Goal: Find specific page/section: Find specific page/section

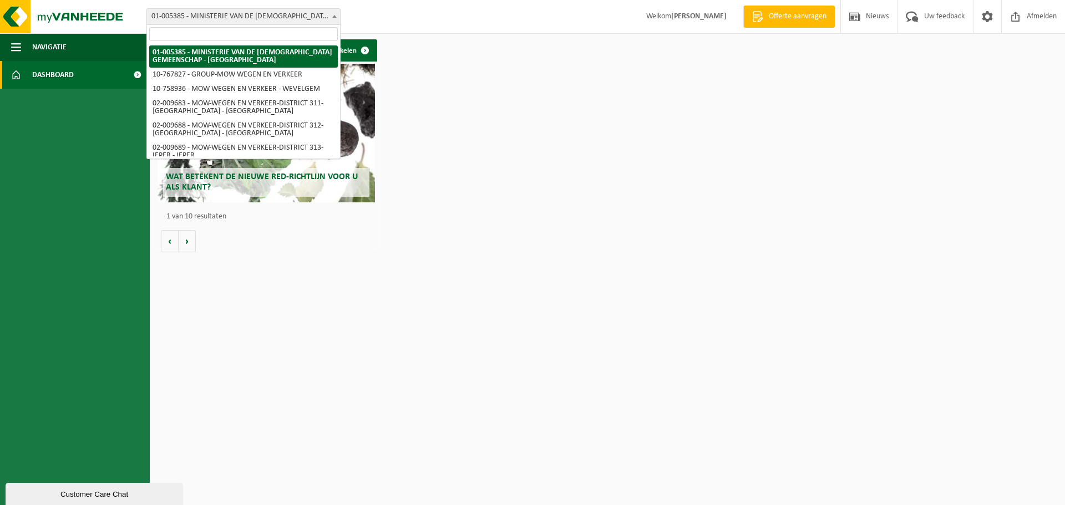
click at [267, 16] on span "01-005385 - MINISTERIE VAN DE [DEMOGRAPHIC_DATA] GEMEENSCHAP - [GEOGRAPHIC_DATA]" at bounding box center [243, 17] width 193 height 16
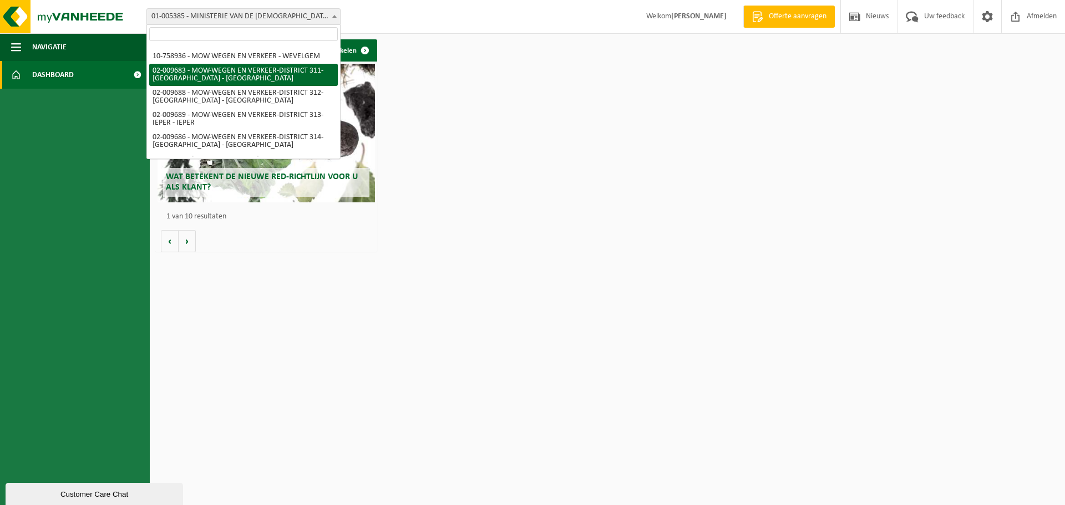
scroll to position [73, 0]
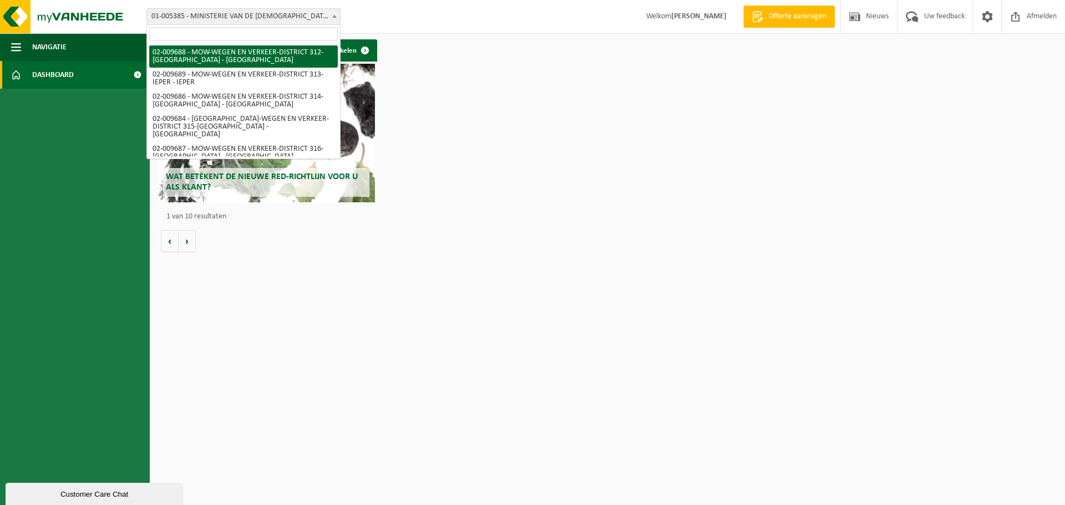
select select "1850"
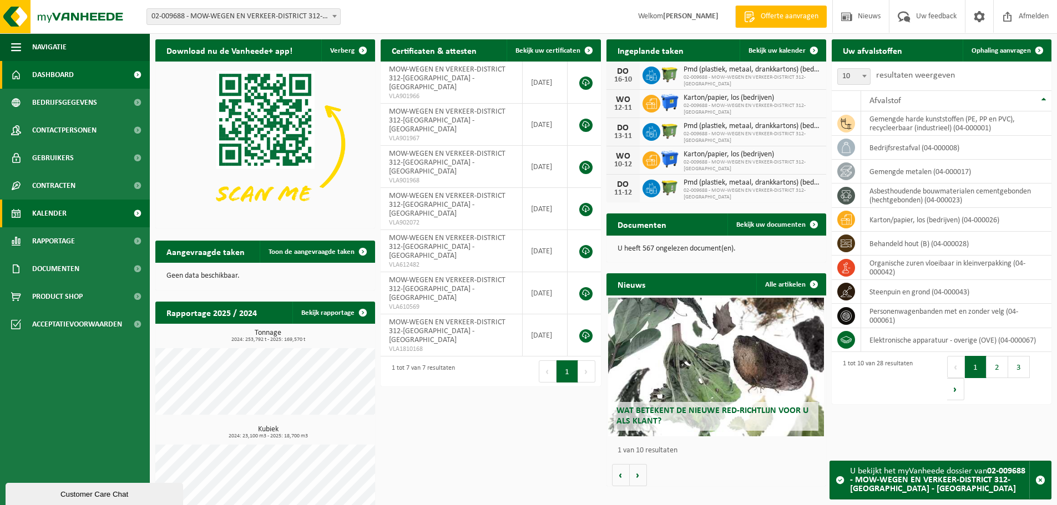
click at [52, 212] on span "Kalender" at bounding box center [49, 214] width 34 height 28
